Goal: Register for event/course

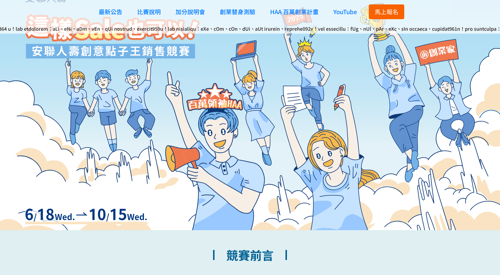
scroll to position [59, 0]
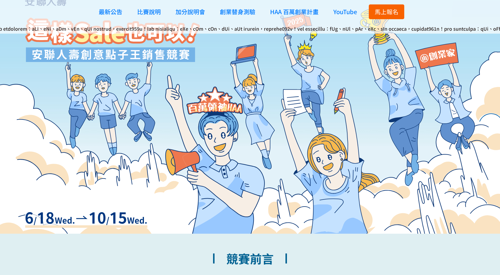
click at [384, 14] on span "馬上報名" at bounding box center [386, 11] width 24 height 9
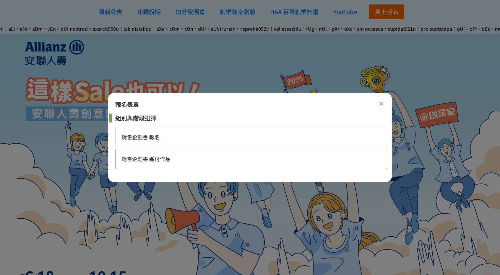
click at [151, 163] on div "銷售企劃書 繳付作品" at bounding box center [251, 159] width 272 height 20
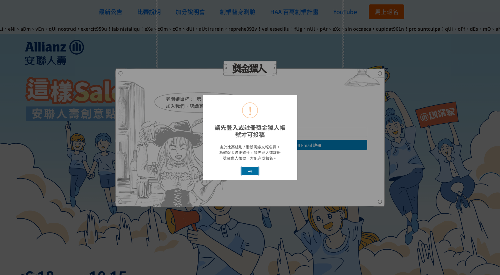
click at [250, 170] on button "Yes" at bounding box center [249, 171] width 17 height 9
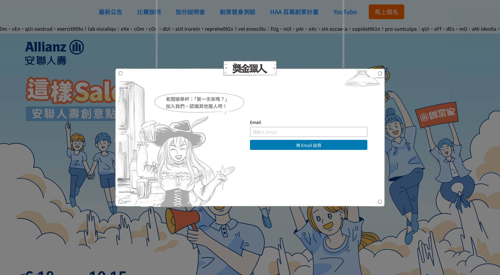
click at [297, 130] on input "text" at bounding box center [308, 132] width 117 height 10
click at [300, 146] on button "用 Email 註冊" at bounding box center [308, 145] width 117 height 10
drag, startPoint x: 384, startPoint y: 65, endPoint x: 379, endPoint y: 73, distance: 9.1
click at [381, 69] on div "老闆娘舉杯：「第一次來嗎？」 加入我們，認識其他獵人吧！ Email 用 Email 註冊 直接登入 | 使用其他方式註冊 求救！ 註冊帳號即表示您已同意獎金…" at bounding box center [250, 137] width 270 height 139
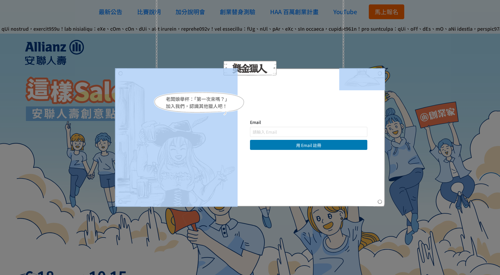
click at [377, 77] on img at bounding box center [362, 79] width 46 height 22
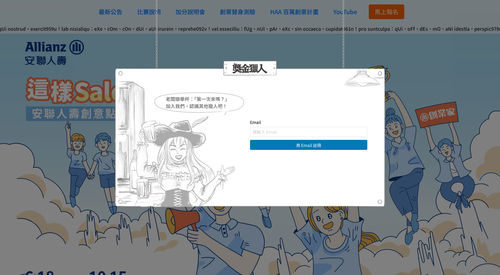
click at [394, 61] on div "老闆娘舉杯：「第一次來嗎？」 加入我們，認識其他獵人吧！ Email 用 Email 註冊 直接登入 | 使用其他方式註冊 求救！ 註冊帳號即表示您已同意獎金…" at bounding box center [250, 137] width 500 height 275
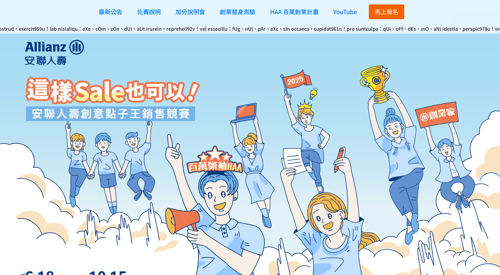
click at [393, 13] on span "馬上報名" at bounding box center [386, 11] width 24 height 9
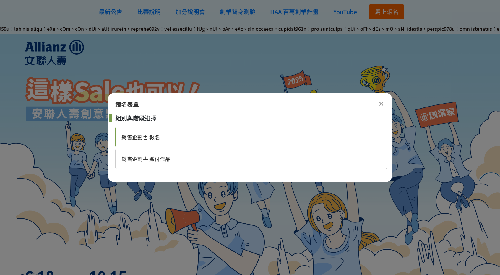
click at [156, 141] on span "銷售企劃書 報名" at bounding box center [140, 137] width 38 height 8
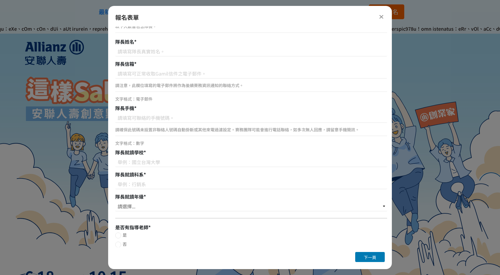
scroll to position [97, 0]
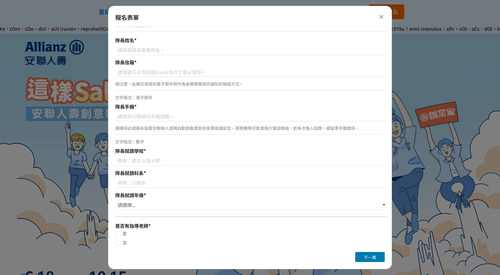
click at [380, 17] on icon at bounding box center [381, 17] width 4 height 6
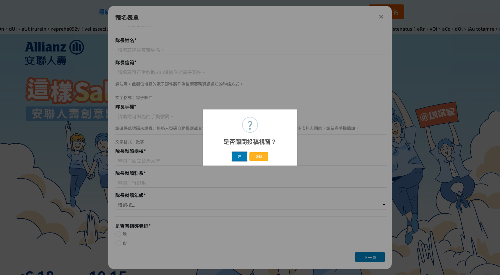
drag, startPoint x: 241, startPoint y: 160, endPoint x: 181, endPoint y: 153, distance: 59.7
click at [182, 154] on div "? 是否關閉投稿視窗？ × 好 取消" at bounding box center [250, 137] width 500 height 275
click at [181, 153] on div "? 是否關閉投稿視窗？ × 好 取消" at bounding box center [250, 137] width 500 height 275
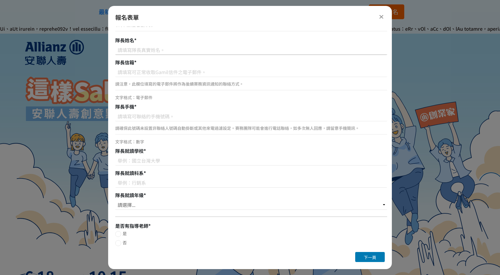
scroll to position [0, 0]
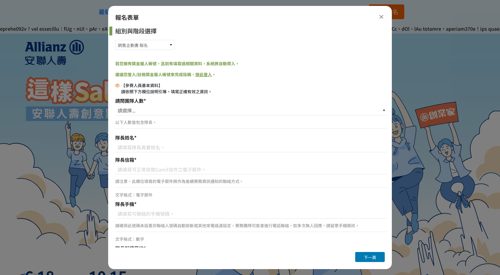
click at [377, 19] on div "報名表單" at bounding box center [249, 17] width 269 height 9
click at [379, 18] on icon at bounding box center [381, 17] width 4 height 6
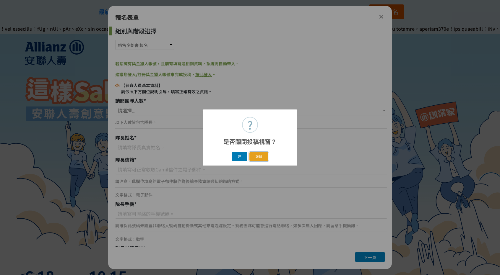
click at [255, 160] on button "取消" at bounding box center [258, 156] width 19 height 9
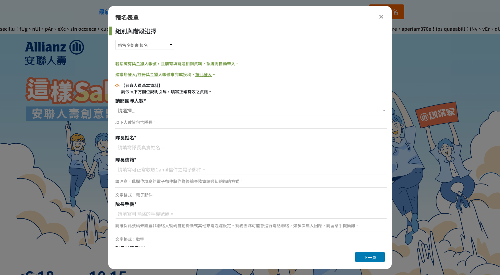
click at [203, 76] on link "按此登入" at bounding box center [203, 74] width 17 height 6
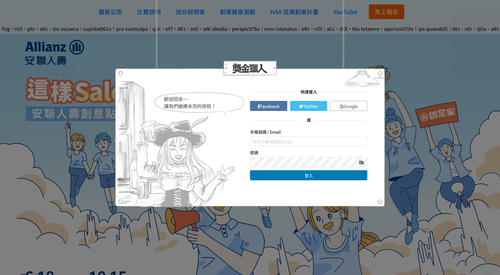
click at [350, 105] on span "Google" at bounding box center [350, 106] width 14 height 6
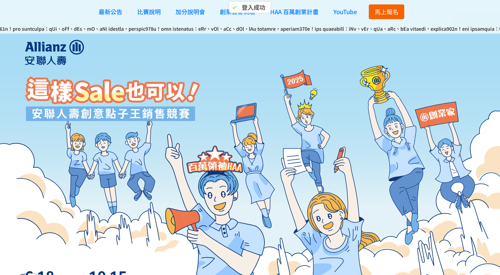
click at [384, 9] on span "馬上報名" at bounding box center [386, 11] width 24 height 9
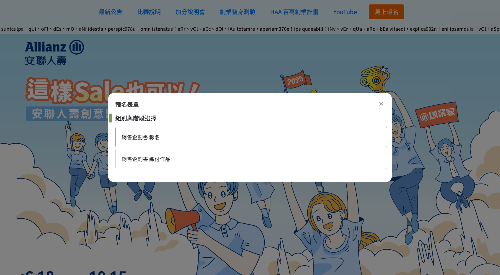
click at [143, 138] on span "銷售企劃書 報名" at bounding box center [140, 137] width 38 height 8
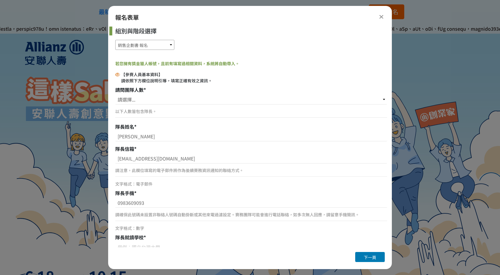
click at [159, 45] on select "銷售企劃書 報名 銷售企劃書 繳付作品" at bounding box center [144, 45] width 59 height 10
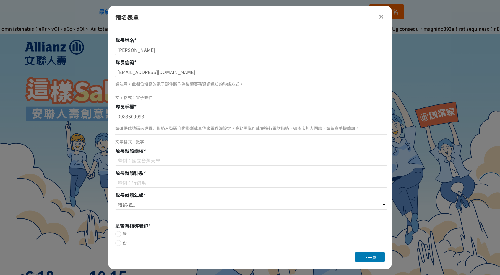
click at [383, 18] on div at bounding box center [380, 16] width 7 height 7
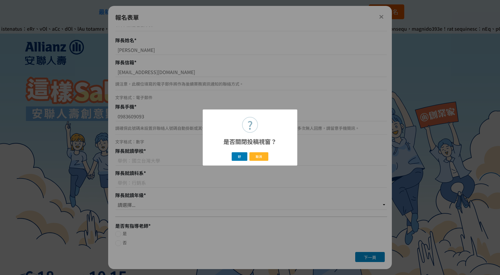
click at [235, 161] on div "好 取消" at bounding box center [249, 156] width 87 height 11
click at [236, 157] on button "好" at bounding box center [239, 156] width 16 height 9
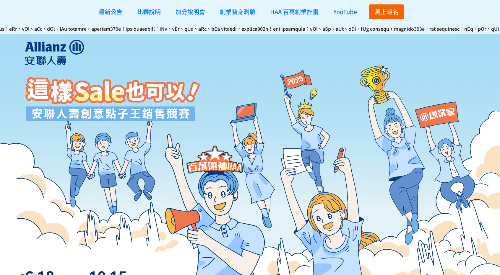
click at [401, 11] on button "馬上報名" at bounding box center [385, 11] width 35 height 15
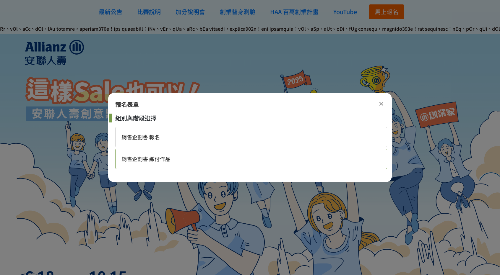
click at [172, 163] on div "銷售企劃書 繳付作品" at bounding box center [251, 159] width 272 height 20
select select "185284:185529"
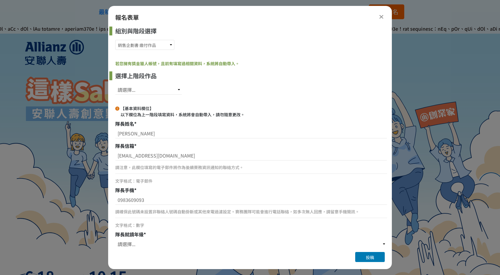
click at [148, 84] on div "選擇上階段作品 請選擇... SID: 346745, 標題: (未知標題)" at bounding box center [251, 84] width 272 height 26
click at [147, 89] on select "請選擇... SID: 346745, 標題: (未知標題)" at bounding box center [148, 90] width 67 height 10
select select "346745"
click at [115, 85] on select "請選擇... SID: 346745, 標題: (未知標題)" at bounding box center [148, 90] width 67 height 10
select select "大三"
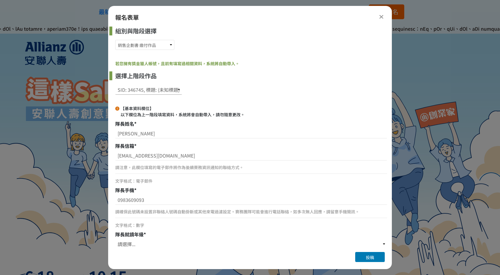
type input "廣告暨策略行銷學系"
type input "銘傳大學"
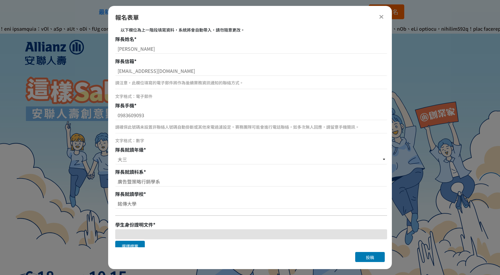
scroll to position [59, 0]
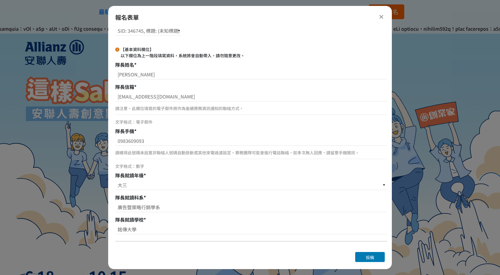
click at [386, 18] on div "報名表單" at bounding box center [249, 17] width 283 height 9
click at [382, 17] on icon at bounding box center [381, 17] width 4 height 6
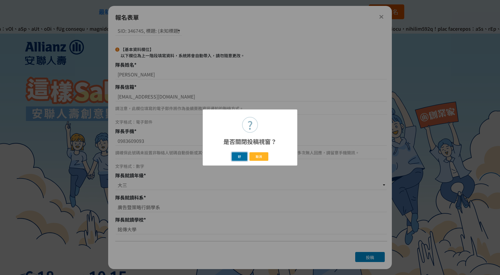
click at [243, 158] on button "好" at bounding box center [239, 156] width 16 height 9
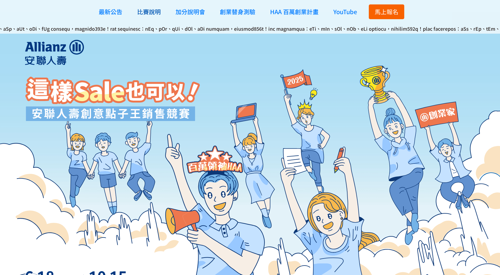
click at [148, 12] on span "比賽說明" at bounding box center [149, 11] width 24 height 9
click at [150, 12] on span "比賽說明" at bounding box center [149, 11] width 24 height 9
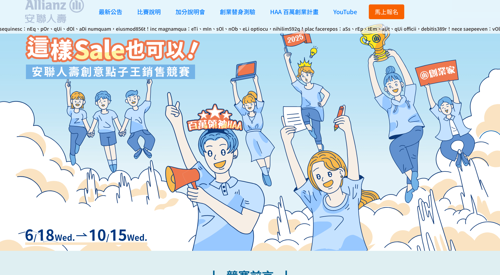
scroll to position [0, 0]
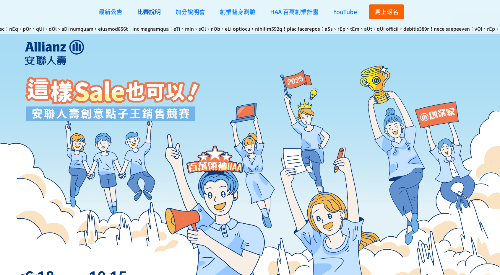
click at [155, 13] on span "比賽說明" at bounding box center [149, 11] width 24 height 9
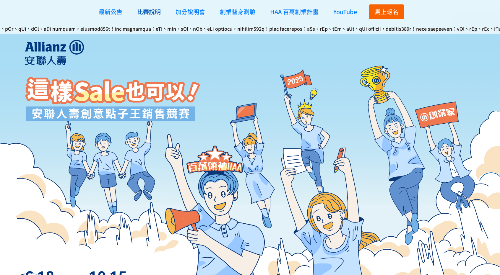
click at [155, 13] on span "比賽說明" at bounding box center [149, 11] width 24 height 9
click at [154, 13] on span "比賽說明" at bounding box center [149, 11] width 24 height 9
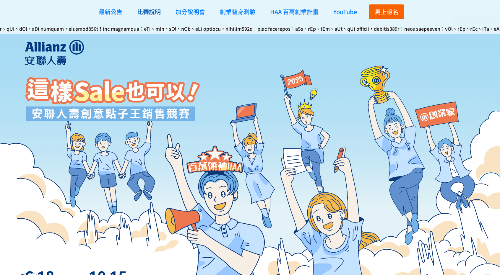
click at [154, 13] on span "比賽說明" at bounding box center [149, 11] width 24 height 9
drag, startPoint x: 154, startPoint y: 13, endPoint x: 168, endPoint y: 12, distance: 14.6
click at [155, 13] on span "比賽說明" at bounding box center [149, 11] width 24 height 9
click at [187, 11] on span "加分說明會" at bounding box center [190, 11] width 30 height 9
click at [381, 17] on button "馬上報名" at bounding box center [385, 11] width 35 height 15
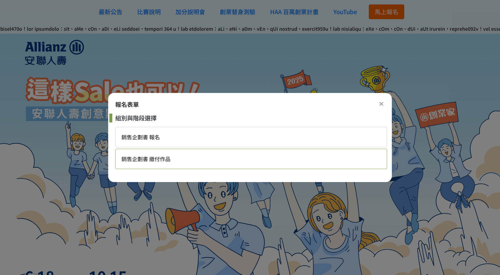
click at [157, 162] on span "銷售企劃書 繳付作品" at bounding box center [145, 159] width 49 height 8
select select "185284:185529"
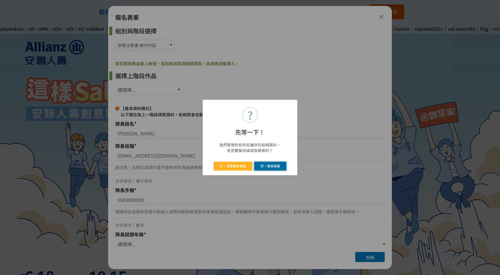
click at [265, 166] on button "好，幫我填寫" at bounding box center [270, 166] width 32 height 9
select select "346745"
select select "大三"
type input "廣告暨策略行銷學系"
type input "銘傳大學"
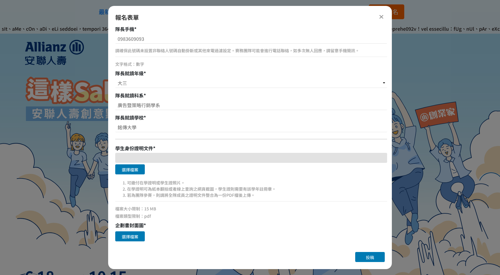
scroll to position [177, 0]
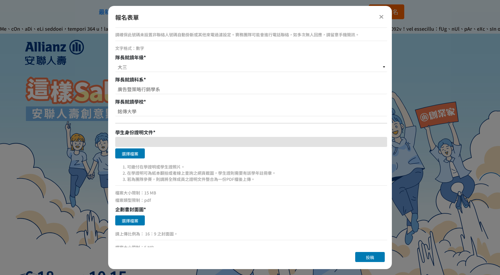
click at [129, 154] on button "選擇檔案" at bounding box center [130, 154] width 30 height 10
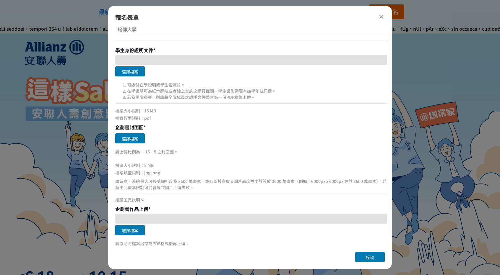
scroll to position [242, 0]
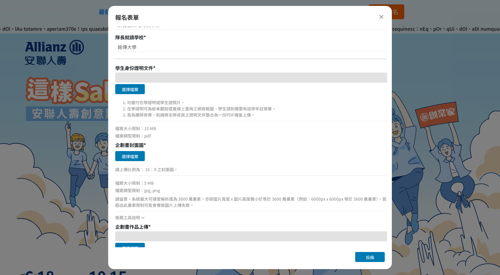
click at [115, 84] on button "選擇檔案" at bounding box center [130, 89] width 30 height 10
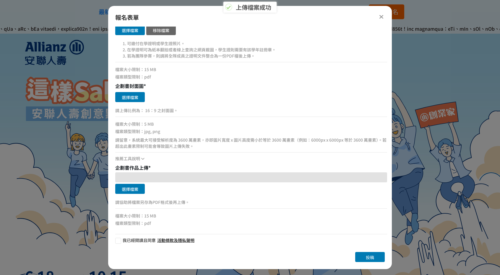
scroll to position [301, 0]
click at [119, 242] on div at bounding box center [118, 241] width 6 height 6
checkbox input "true"
click at [132, 97] on button "選擇檔案" at bounding box center [130, 97] width 30 height 10
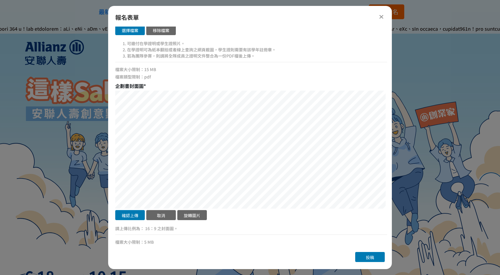
click at [363, 84] on div "企劃書封面圖 * 確認上傳 取消 旋轉圖片 選擇檔案 請上傳比例為： 16：9 之封面圖。 檔案大小限制：5 MB 檔案類型限制：jpg, png 請留意，系…" at bounding box center [251, 181] width 272 height 198
click at [360, 220] on div "確認上傳 取消 旋轉圖片" at bounding box center [251, 156] width 272 height 131
click at [132, 216] on button "確認上傳" at bounding box center [130, 215] width 30 height 10
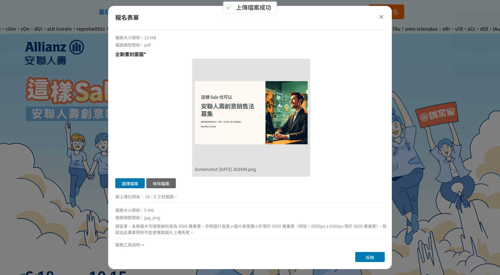
scroll to position [419, 0]
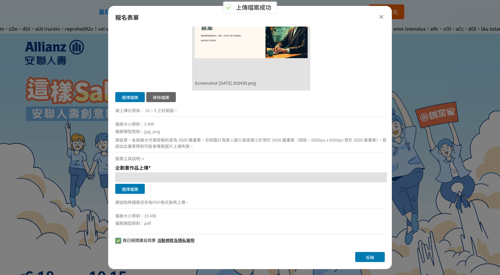
click at [133, 189] on button "選擇檔案" at bounding box center [130, 189] width 30 height 10
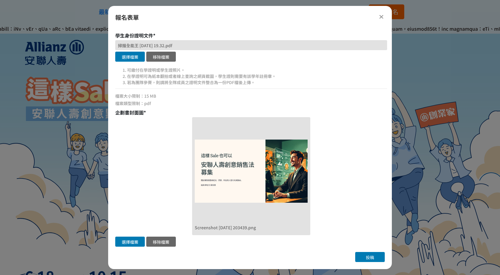
scroll to position [295, 0]
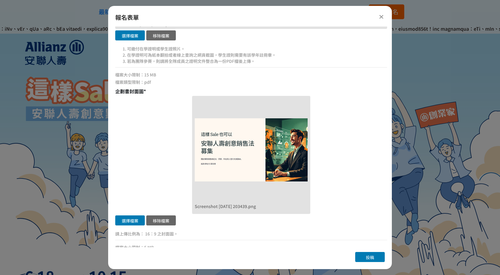
click at [373, 262] on button "投稿" at bounding box center [370, 257] width 30 height 10
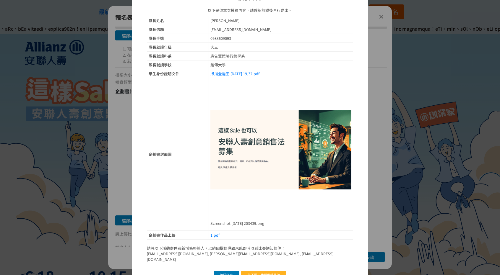
scroll to position [37, 0]
click at [252, 270] on button "先不要，我想繼續修改" at bounding box center [263, 274] width 45 height 9
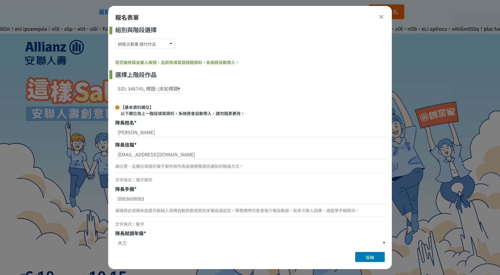
scroll to position [0, 0]
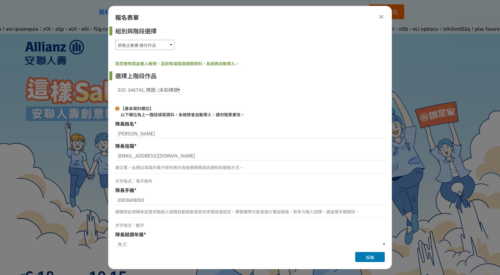
click at [148, 49] on select "銷售企劃書 報名 銷售企劃書 繳付作品" at bounding box center [144, 45] width 59 height 10
select select "185284:185525"
click at [115, 40] on select "銷售企劃書 報名 銷售企劃書 繳付作品" at bounding box center [144, 45] width 59 height 10
select select "大三"
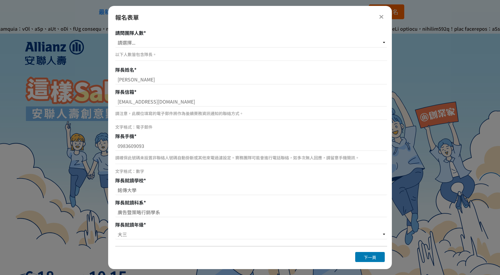
scroll to position [87, 0]
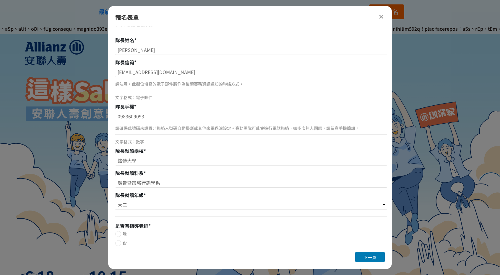
click at [118, 236] on div at bounding box center [118, 234] width 6 height 6
radio input "true"
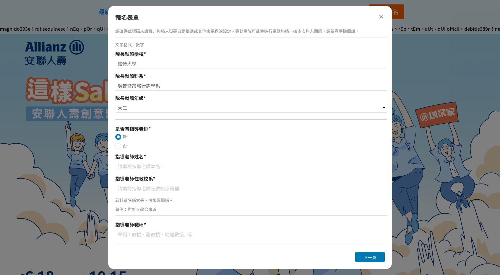
scroll to position [184, 0]
click at [153, 170] on input at bounding box center [251, 166] width 272 height 10
type input "日"
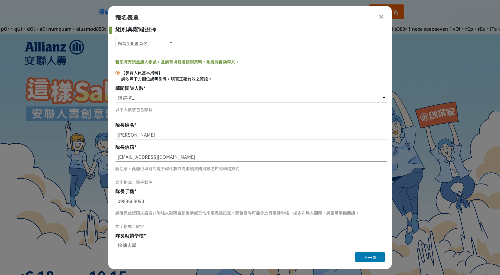
scroll to position [0, 0]
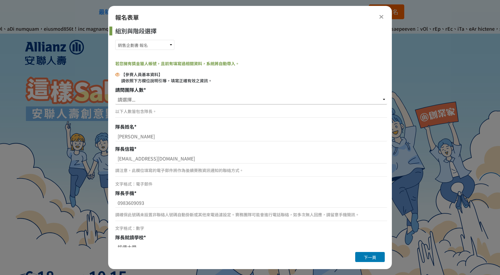
click at [137, 98] on select "請選擇... 1位（個人參賽） 2位 3位 4位 5位" at bounding box center [251, 99] width 272 height 10
select select "2位"
click at [115, 94] on select "請選擇... 1位（個人參賽） 2位 3位 4位 5位" at bounding box center [251, 99] width 272 height 10
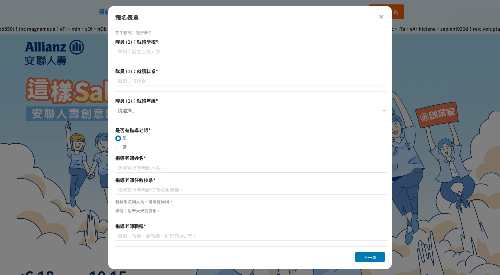
scroll to position [383, 0]
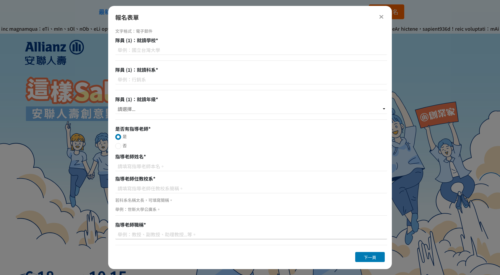
click at [155, 235] on input at bounding box center [251, 234] width 272 height 10
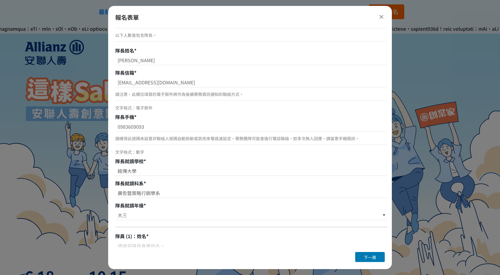
scroll to position [0, 0]
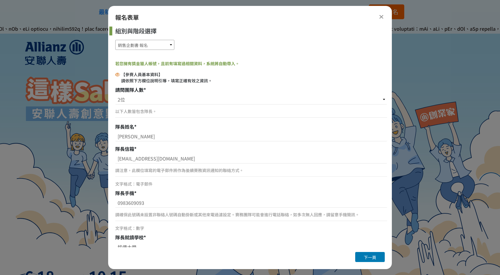
click at [146, 48] on select "銷售企劃書 報名 銷售企劃書 繳付作品" at bounding box center [144, 45] width 59 height 10
click at [115, 40] on select "銷售企劃書 報名 銷售企劃書 繳付作品" at bounding box center [144, 45] width 59 height 10
click at [136, 110] on p "以下人數皆包含隊長。" at bounding box center [251, 111] width 272 height 6
click at [146, 45] on select "銷售企劃書 報名 銷售企劃書 繳付作品" at bounding box center [144, 45] width 59 height 10
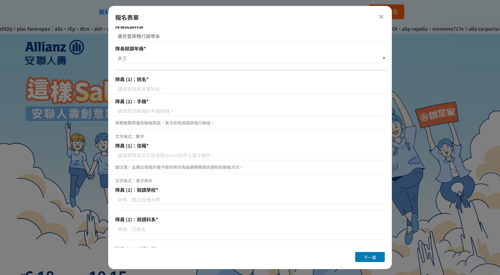
scroll to position [236, 0]
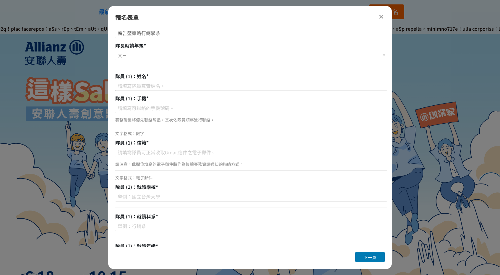
click at [165, 89] on input at bounding box center [251, 86] width 272 height 10
type input "[PERSON_NAME]"
click at [128, 107] on input at bounding box center [251, 108] width 272 height 10
click at [136, 105] on input at bounding box center [251, 108] width 272 height 10
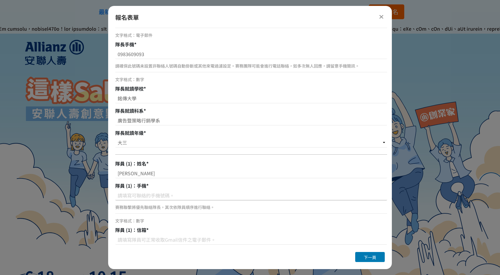
scroll to position [148, 0]
drag, startPoint x: 141, startPoint y: 102, endPoint x: 103, endPoint y: 102, distance: 38.4
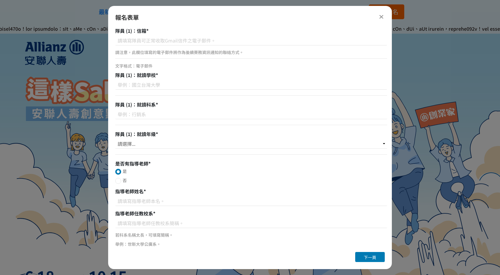
scroll to position [294, 0]
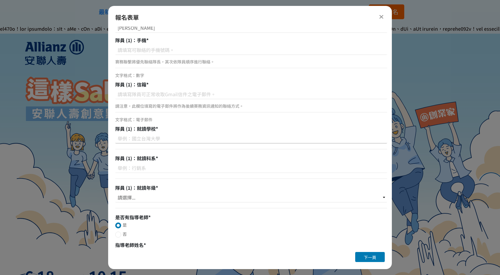
click at [149, 141] on input at bounding box center [251, 138] width 272 height 10
paste input "銘傳大學"
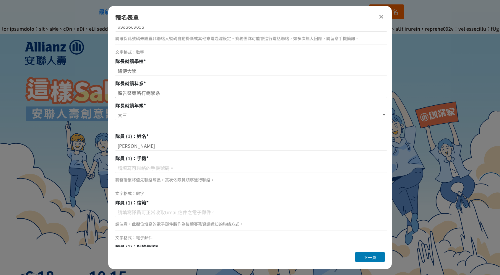
type input "銘傳大學"
drag, startPoint x: 170, startPoint y: 88, endPoint x: 81, endPoint y: 89, distance: 88.6
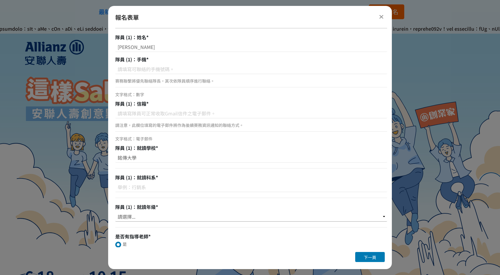
scroll to position [324, 0]
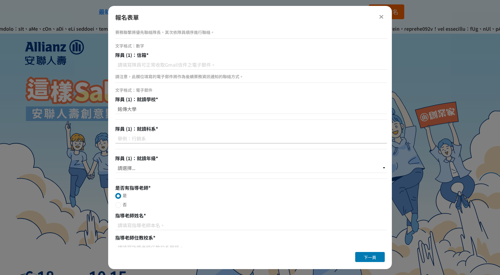
click at [160, 137] on input at bounding box center [251, 138] width 272 height 10
paste input "廣告暨策略行銷學系"
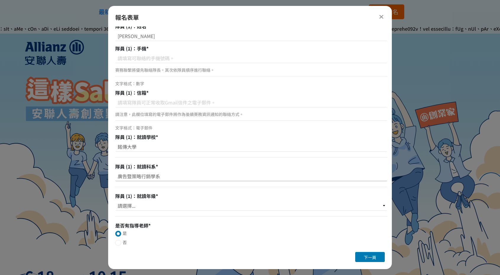
scroll to position [294, 0]
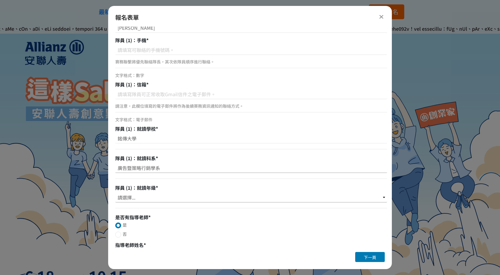
type input "廣告暨策略行銷學系"
click at [159, 192] on select "請選擇... 大一 大二 大三 大四" at bounding box center [251, 197] width 272 height 10
select select "大三"
click at [115, 192] on select "請選擇... 大一 大二 大三 大四" at bounding box center [251, 197] width 272 height 10
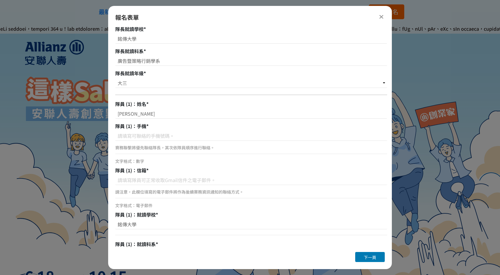
scroll to position [206, 0]
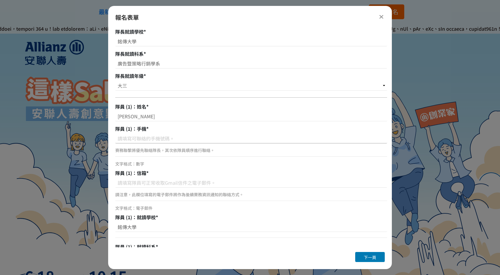
click at [148, 140] on input at bounding box center [251, 138] width 272 height 10
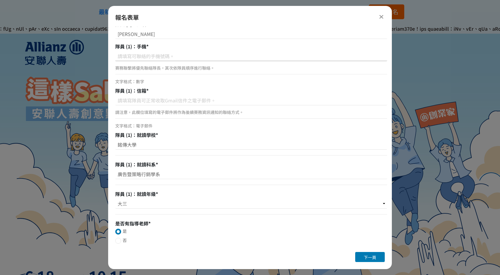
scroll to position [294, 0]
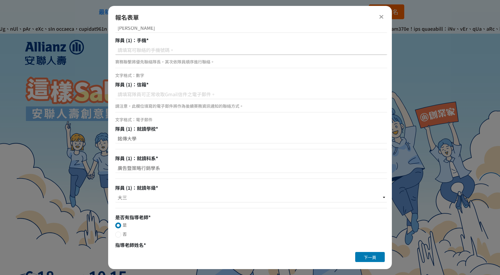
paste input "0963688208"
type input "0963688208"
drag, startPoint x: 186, startPoint y: 102, endPoint x: 186, endPoint y: 98, distance: 4.1
click at [186, 101] on div "請注意，此欄位填寫的電子郵件將作為後續賽務資訊通知的聯絡方式。 文字格式：電子郵件" at bounding box center [251, 106] width 272 height 34
click at [186, 98] on input at bounding box center [251, 94] width 272 height 10
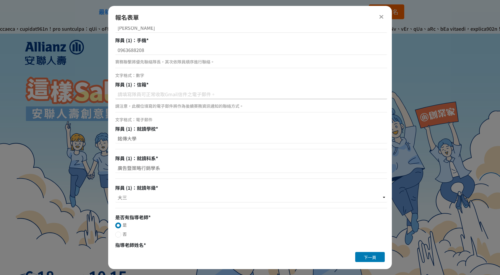
paste input "[EMAIL_ADDRESS][DOMAIN_NAME]"
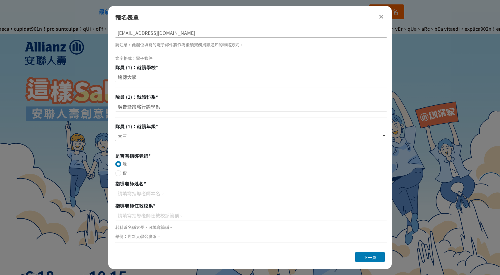
scroll to position [383, 0]
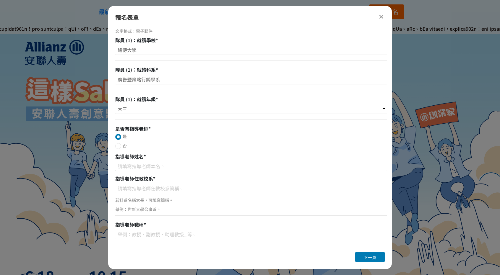
type input "[EMAIL_ADDRESS][DOMAIN_NAME]"
click at [163, 166] on input at bounding box center [251, 166] width 272 height 10
click at [141, 166] on input at bounding box center [251, 166] width 272 height 10
paste input "[PERSON_NAME]"
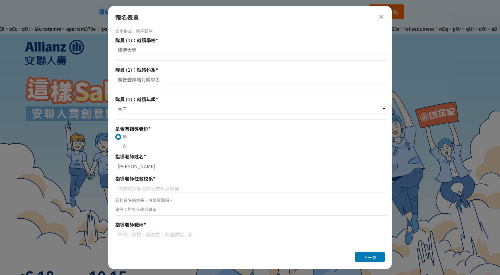
type input "[PERSON_NAME]"
click at [150, 189] on input at bounding box center [251, 188] width 272 height 10
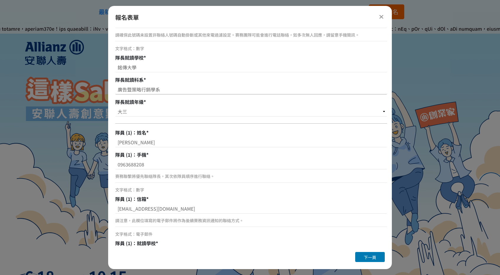
scroll to position [176, 0]
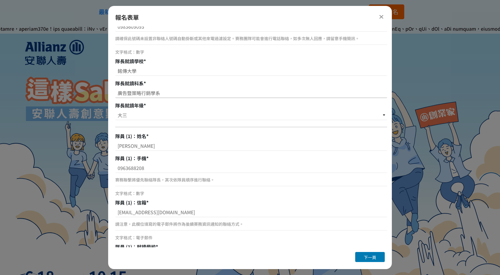
drag, startPoint x: 88, startPoint y: 92, endPoint x: 67, endPoint y: 92, distance: 21.0
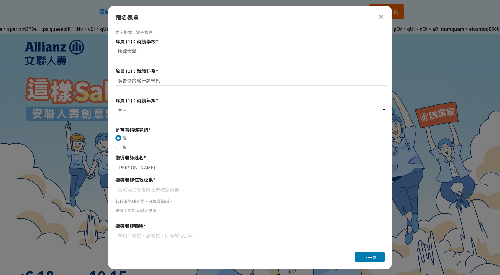
scroll to position [383, 0]
click at [180, 190] on input at bounding box center [251, 188] width 272 height 10
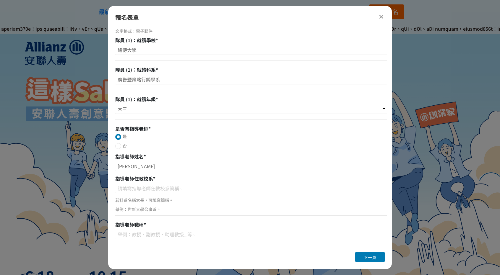
paste input "廣告暨策略行銷學系"
type input "廣告暨策略行銷學系"
click at [171, 236] on input at bounding box center [251, 234] width 272 height 10
type input "助理教授"
click at [363, 260] on button "下一頁" at bounding box center [370, 257] width 30 height 10
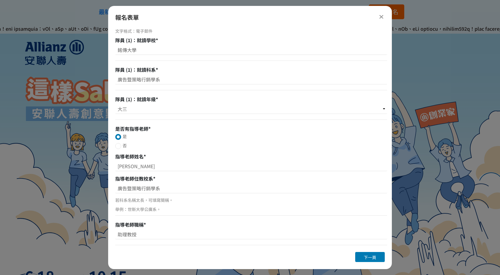
scroll to position [0, 0]
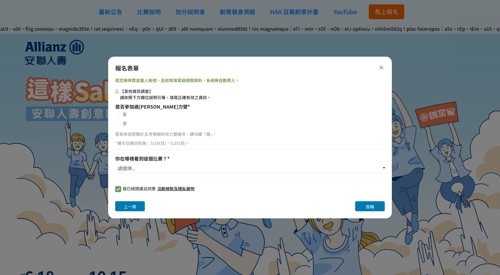
click at [119, 123] on div at bounding box center [118, 124] width 6 height 6
radio input "true"
click at [135, 169] on select "請選擇... 獎金獵人網站 Facebook / Instagram 校園講座 / 老師系上推薦 EDM 校園海報 親友推薦 安聯人壽推廣 其他" at bounding box center [251, 168] width 272 height 10
select select "校園海報"
click at [115, 163] on select "請選擇... 獎金獵人網站 Facebook / Instagram 校園講座 / 老師系上推薦 EDM 校園海報 親友推薦 安聯人壽推廣 其他" at bounding box center [251, 168] width 272 height 10
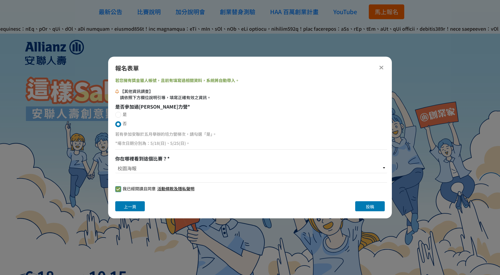
drag, startPoint x: 138, startPoint y: 76, endPoint x: 136, endPoint y: 84, distance: 7.2
click at [136, 82] on div "報名表單 若您擁有獎金獵人帳號，且前有填寫過相關資料，系統將自動帶入。 【其他資訊調查】 請依照下方欄位說明引導，填寫正確有效之資訊。 是否參加過安聯培力營 …" at bounding box center [249, 138] width 283 height 162
click at [132, 92] on div "【其他資訊調查】 請依照下方欄位說明引導，填寫正確有效之資訊。" at bounding box center [165, 94] width 91 height 12
click at [132, 98] on div "【其他資訊調查】 請依照下方欄位說明引導，填寫正確有效之資訊。" at bounding box center [165, 94] width 91 height 12
click at [372, 205] on span "投稿" at bounding box center [370, 207] width 8 height 6
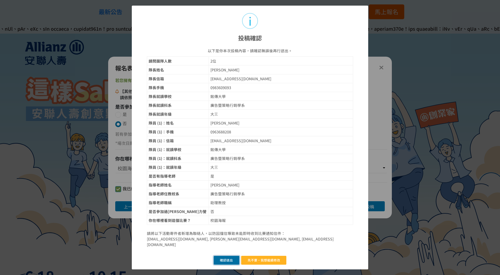
click at [226, 256] on button "確認送出" at bounding box center [226, 260] width 26 height 9
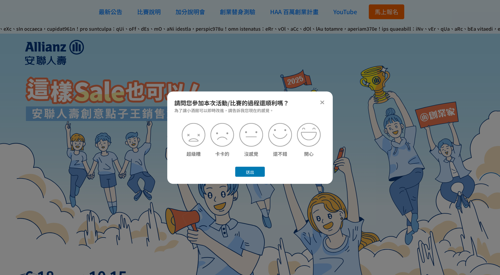
click at [248, 174] on button "送出" at bounding box center [250, 172] width 30 height 10
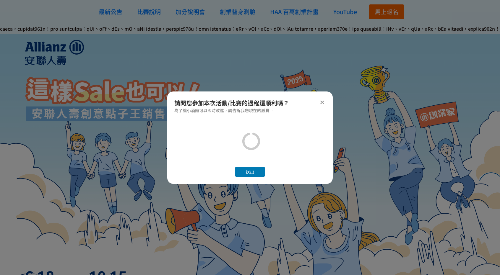
click at [321, 101] on icon at bounding box center [322, 102] width 4 height 6
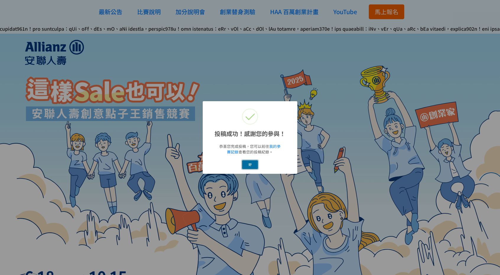
click at [250, 162] on button "好" at bounding box center [250, 164] width 16 height 9
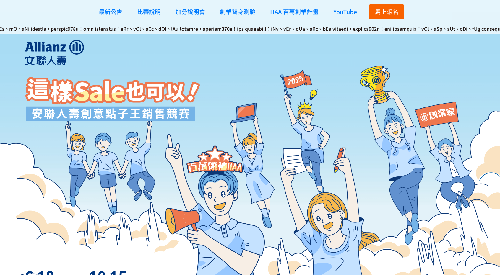
click at [377, 14] on span "馬上報名" at bounding box center [386, 11] width 24 height 9
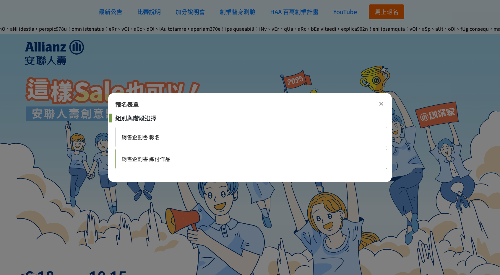
click at [198, 157] on div "銷售企劃書 繳付作品" at bounding box center [251, 159] width 272 height 20
select select "185284:185529"
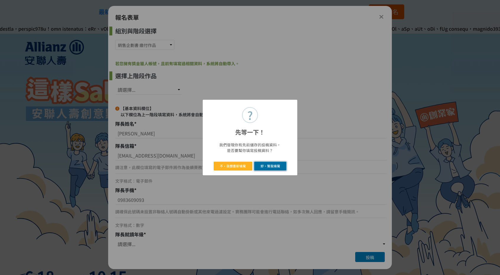
click at [265, 167] on button "好，幫我填寫" at bounding box center [270, 166] width 32 height 9
select select "346745"
select select "大三"
type input "廣告暨策略行銷學系"
type input "銘傳大學"
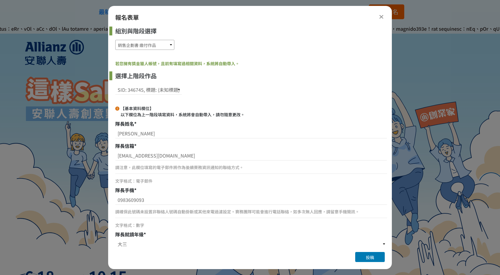
click at [151, 43] on select "銷售企劃書 報名 銷售企劃書 繳付作品" at bounding box center [144, 45] width 59 height 10
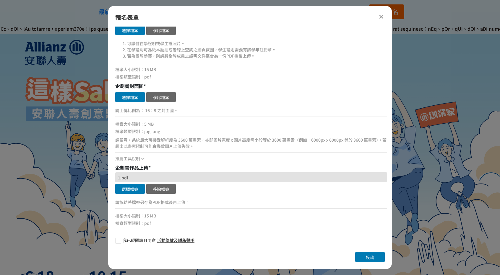
scroll to position [301, 0]
click at [141, 96] on button "選擇檔案" at bounding box center [130, 97] width 30 height 10
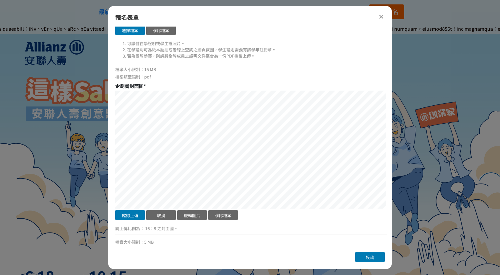
click at [143, 82] on div "企劃書封面圖 * 確認上傳 取消 旋轉圖片 移除檔案 選擇檔案 移除檔案 請上傳比例為： 16：9 之封面圖。 檔案大小限制：5 MB 檔案類型限制：jpg,…" at bounding box center [251, 181] width 272 height 198
click at [128, 215] on button "確認上傳" at bounding box center [130, 215] width 30 height 10
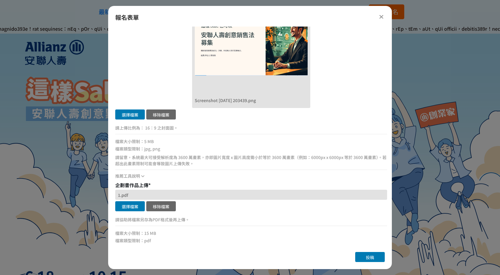
scroll to position [419, 0]
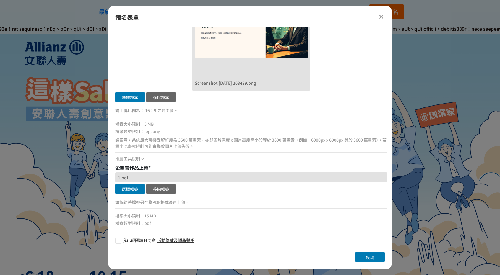
click at [120, 240] on div at bounding box center [118, 241] width 6 height 6
checkbox input "true"
click at [376, 257] on button "投稿" at bounding box center [370, 257] width 30 height 10
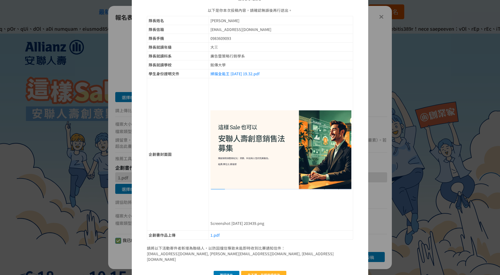
scroll to position [37, 0]
click at [227, 270] on button "確認送出" at bounding box center [226, 274] width 26 height 9
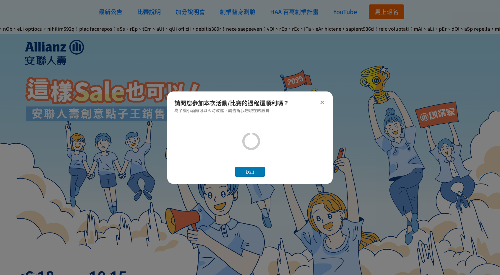
click at [237, 174] on button "送出" at bounding box center [250, 172] width 30 height 10
click at [322, 101] on icon at bounding box center [322, 102] width 4 height 6
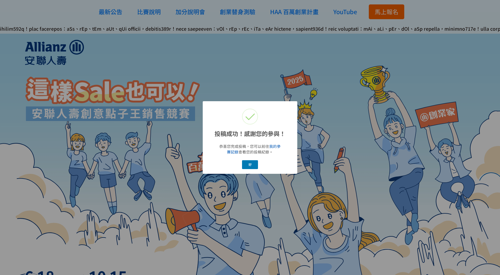
click at [272, 146] on link "我的參賽記錄" at bounding box center [254, 148] width 54 height 11
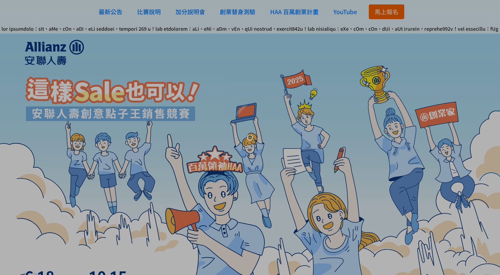
select select "2位"
select select "大三"
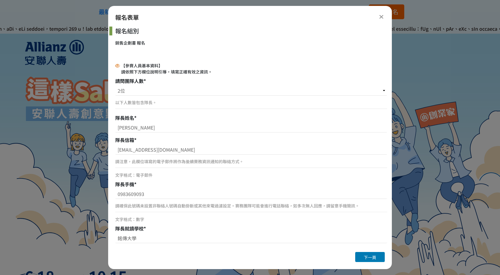
click at [383, 18] on icon at bounding box center [381, 17] width 4 height 6
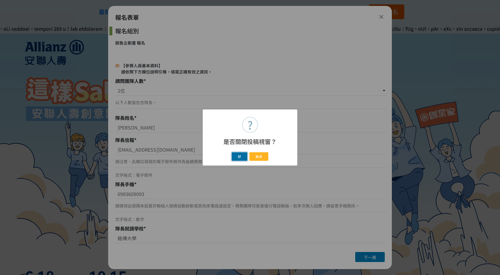
click at [242, 157] on button "好" at bounding box center [239, 156] width 16 height 9
